Goal: Task Accomplishment & Management: Manage account settings

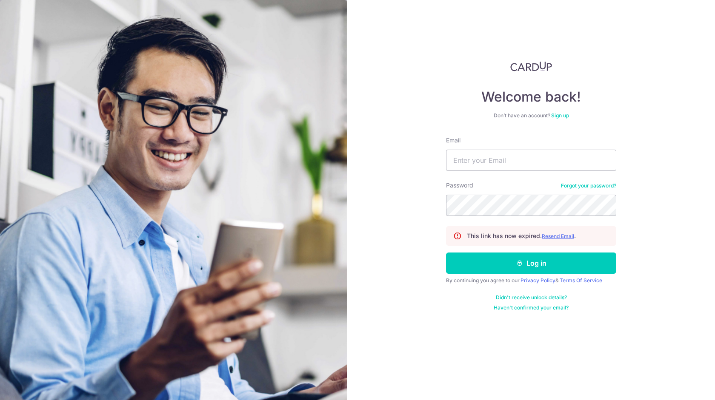
click at [359, 185] on div "Welcome back! Don’t have an account? Sign up Email Password Forgot your passwor…" at bounding box center [530, 200] width 367 height 400
click at [449, 160] on input "Email" at bounding box center [531, 160] width 170 height 21
type input "[EMAIL_ADDRESS][DOMAIN_NAME]"
click at [446, 253] on button "Log in" at bounding box center [531, 263] width 170 height 21
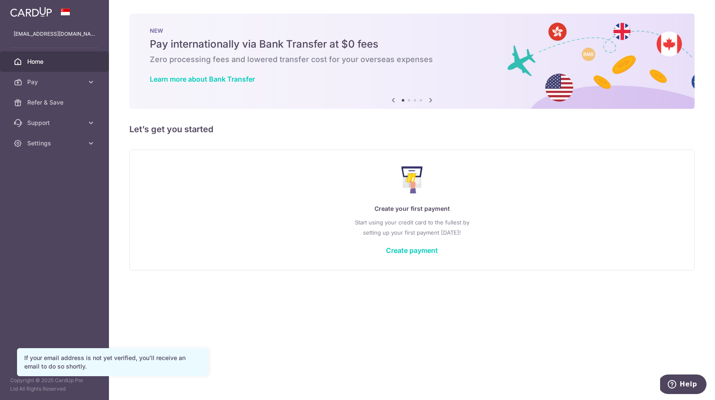
click at [256, 168] on div "Create your first payment Start using your credit card to the fullest by settin…" at bounding box center [412, 210] width 544 height 101
click at [317, 313] on div "× Pause Schedule Pause all future payments in this series Pause just this one p…" at bounding box center [412, 200] width 606 height 400
click at [68, 145] on span "Settings" at bounding box center [55, 143] width 56 height 9
click at [50, 162] on span "Account" at bounding box center [55, 164] width 56 height 9
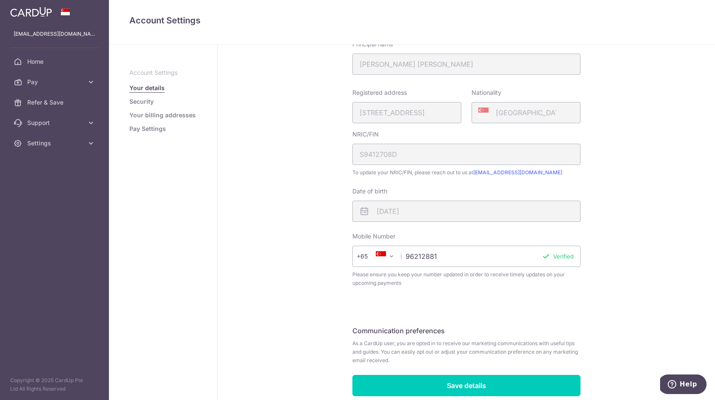
scroll to position [145, 0]
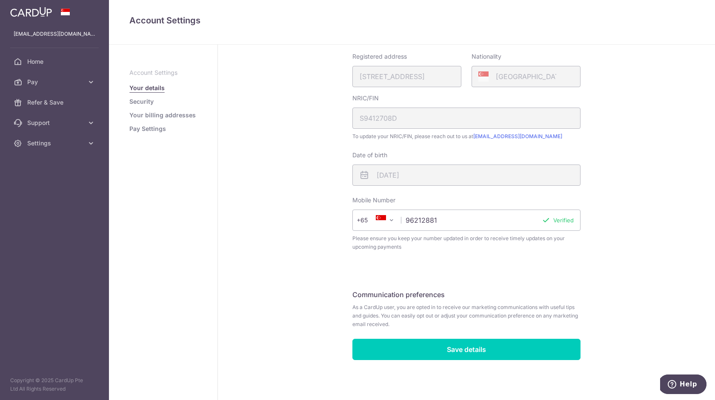
click at [138, 98] on link "Security" at bounding box center [141, 101] width 24 height 9
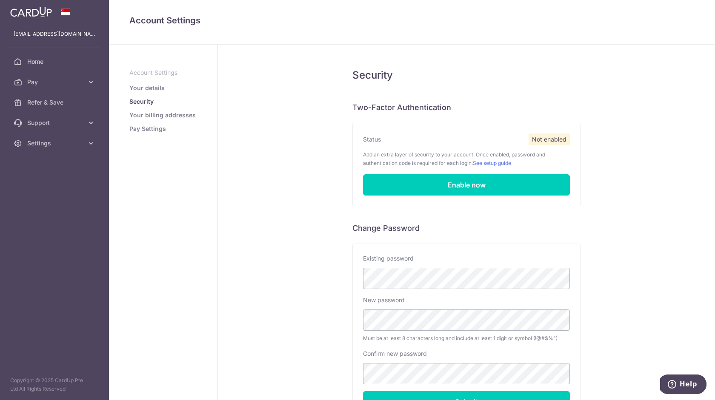
click at [263, 125] on div "Security Two-Factor Authentication Status Not enabled Add an extra layer of sec…" at bounding box center [466, 263] width 497 height 436
click at [176, 117] on link "Your billing addresses" at bounding box center [162, 115] width 66 height 9
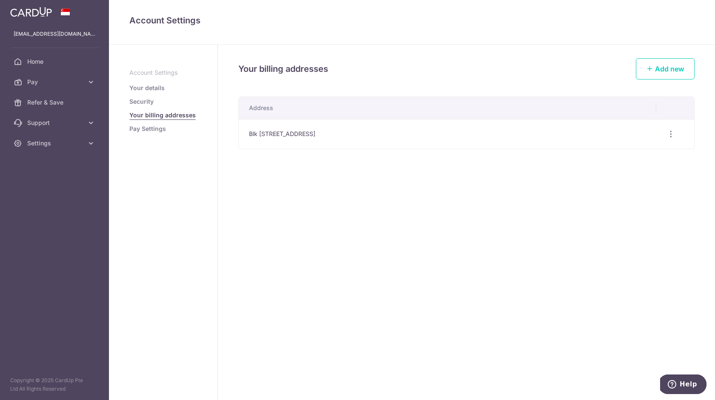
click at [147, 128] on link "Pay Settings" at bounding box center [147, 129] width 37 height 9
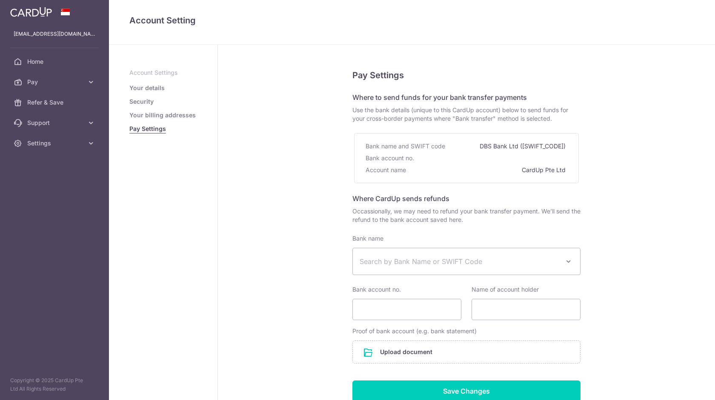
select select
click at [288, 110] on div "Pay Settings Where to send funds for your bank transfer payments Use the bank d…" at bounding box center [466, 255] width 497 height 421
